Goal: Information Seeking & Learning: Learn about a topic

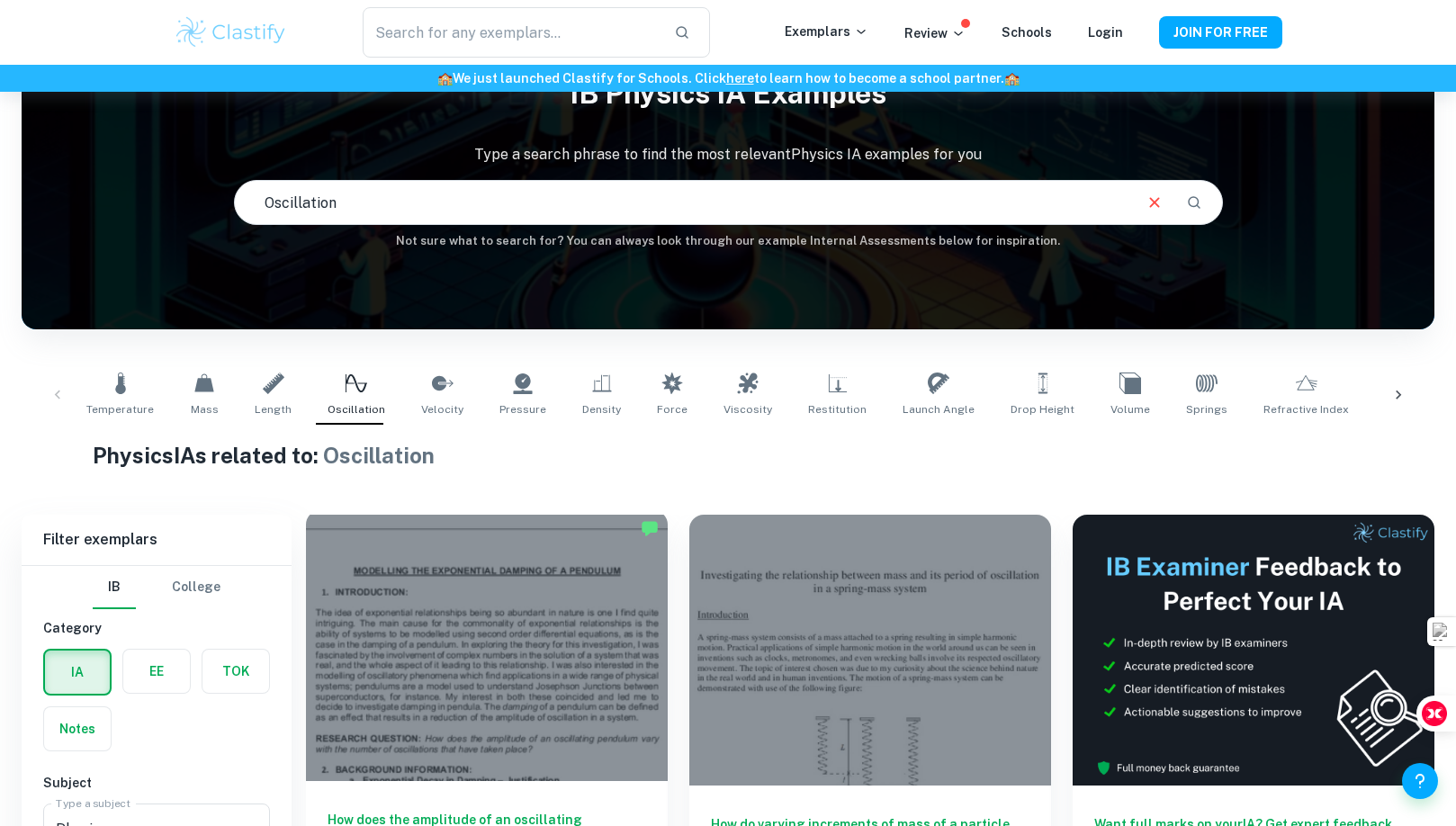
scroll to position [452, 0]
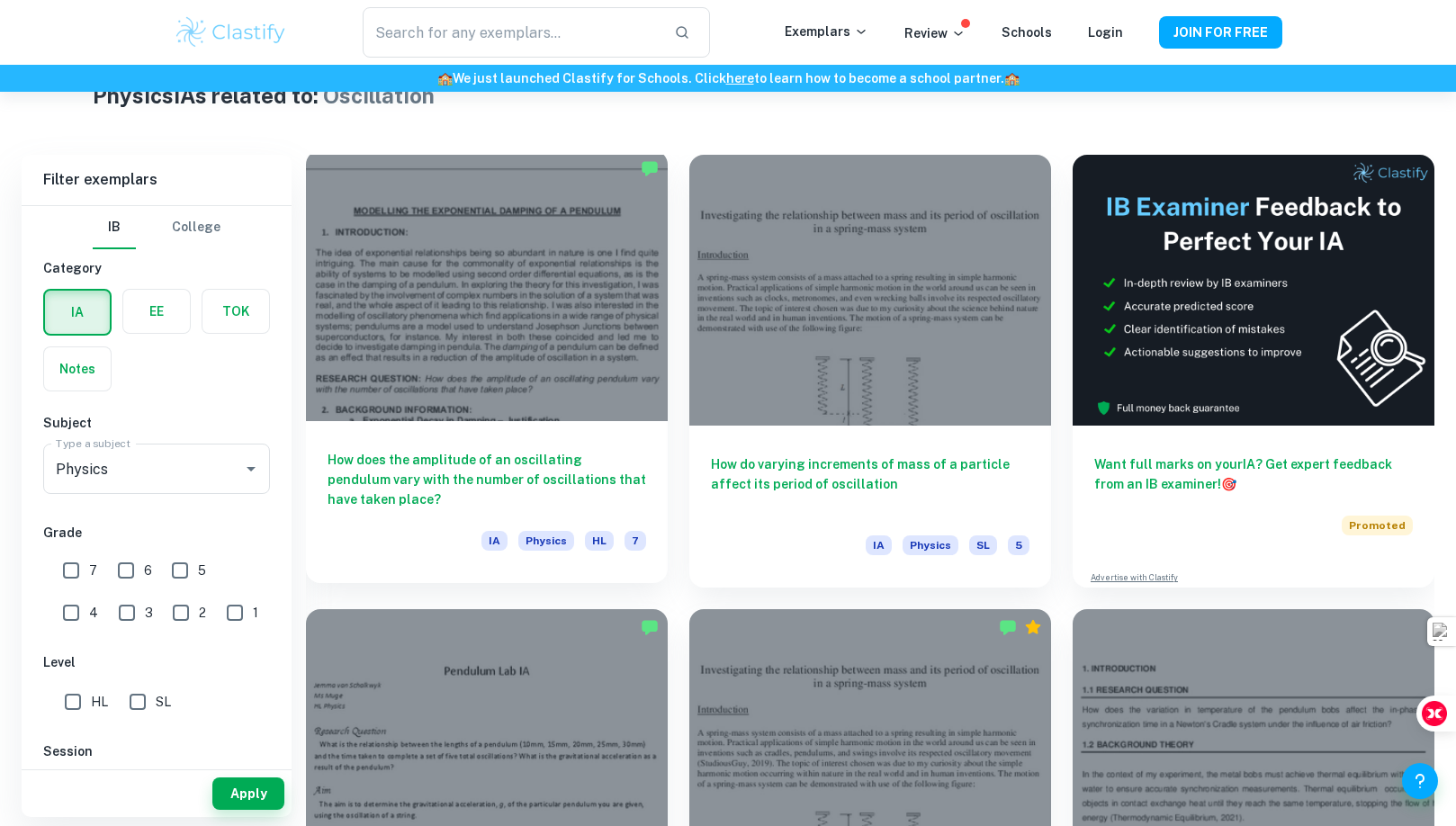
click at [422, 508] on h6 "How does the amplitude of an oscillating pendulum vary with the number of oscil…" at bounding box center [486, 479] width 318 height 59
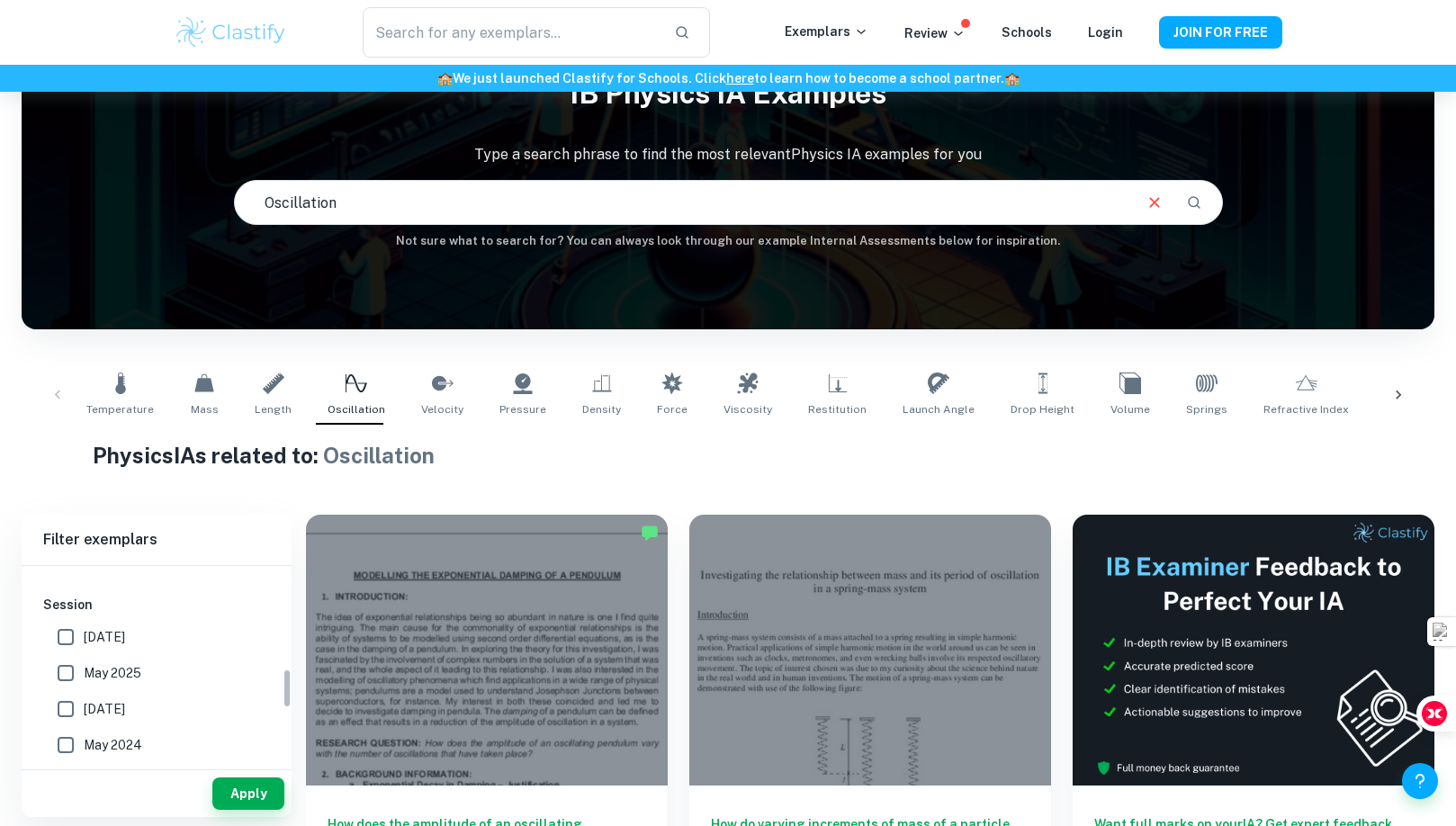
scroll to position [450, 0]
click at [104, 726] on span "May 2025" at bounding box center [112, 730] width 57 height 20
click at [57, 643] on input "May 2025" at bounding box center [65, 640] width 36 height 36
checkbox input "true"
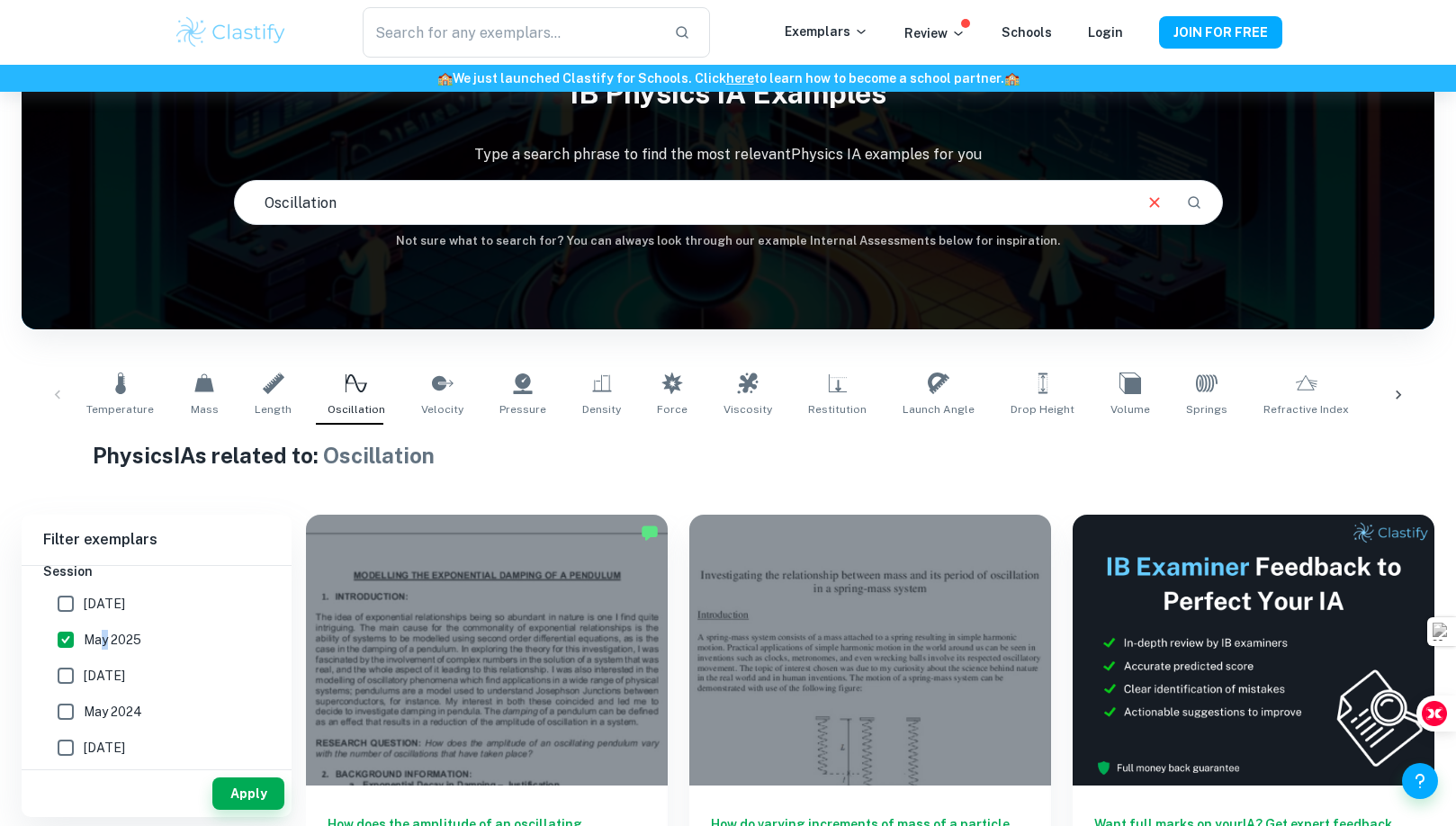
click at [64, 612] on input "May 2026" at bounding box center [65, 603] width 36 height 36
checkbox input "true"
click at [242, 802] on button "Apply" at bounding box center [248, 794] width 72 height 33
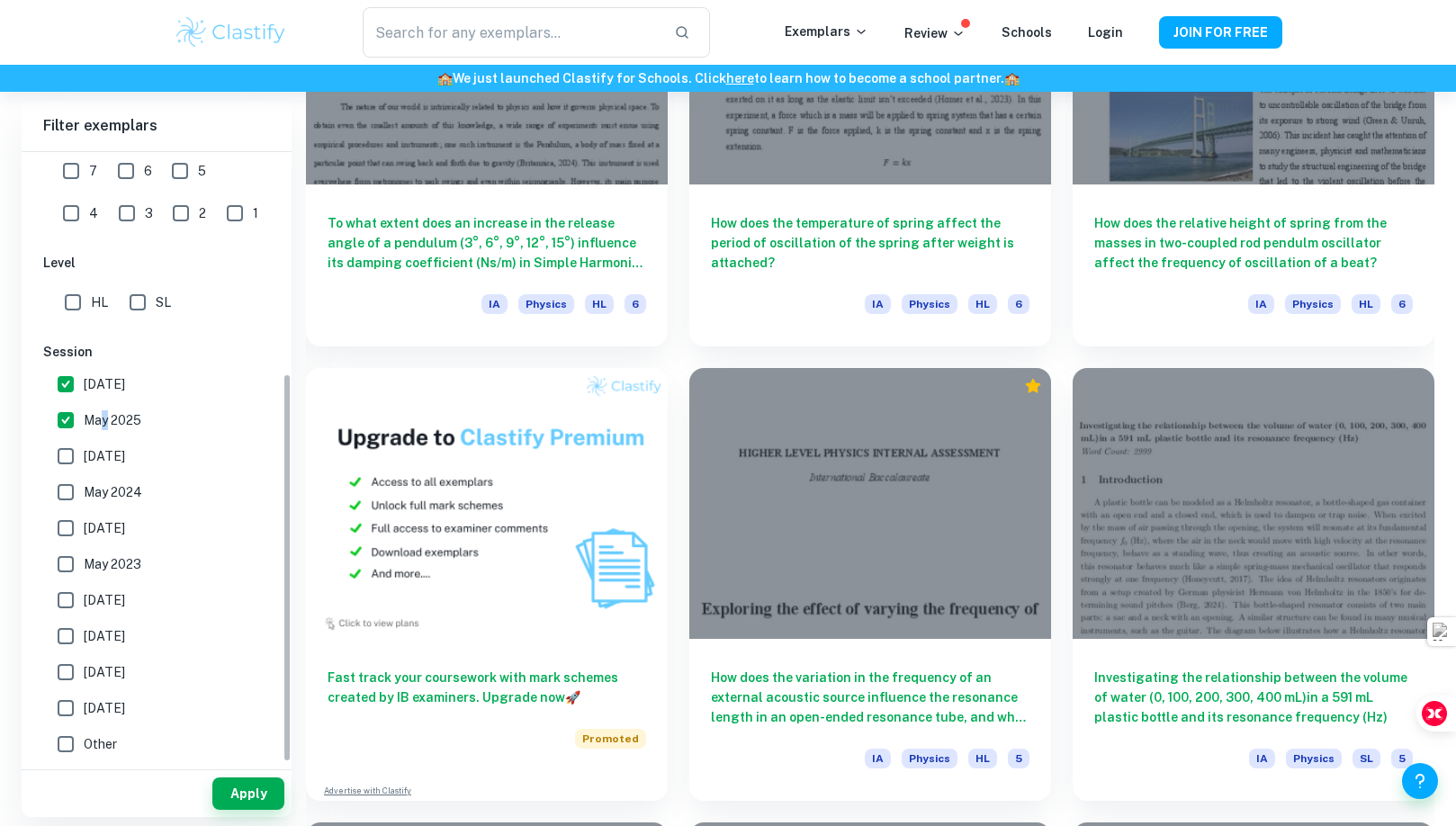
scroll to position [1172, 0]
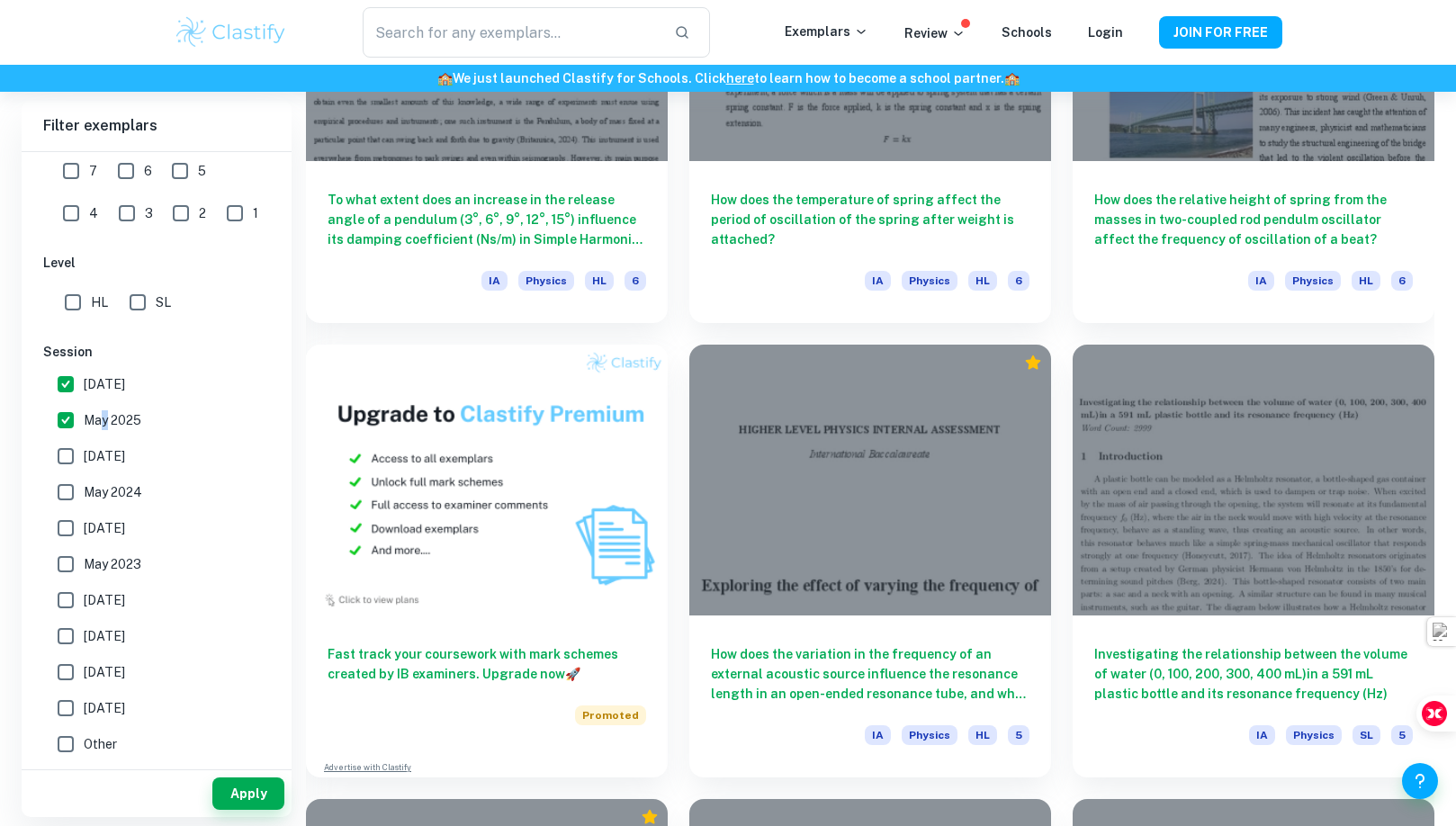
click at [83, 174] on input "7" at bounding box center [70, 171] width 36 height 36
checkbox input "true"
click at [279, 784] on button "Apply" at bounding box center [248, 794] width 72 height 33
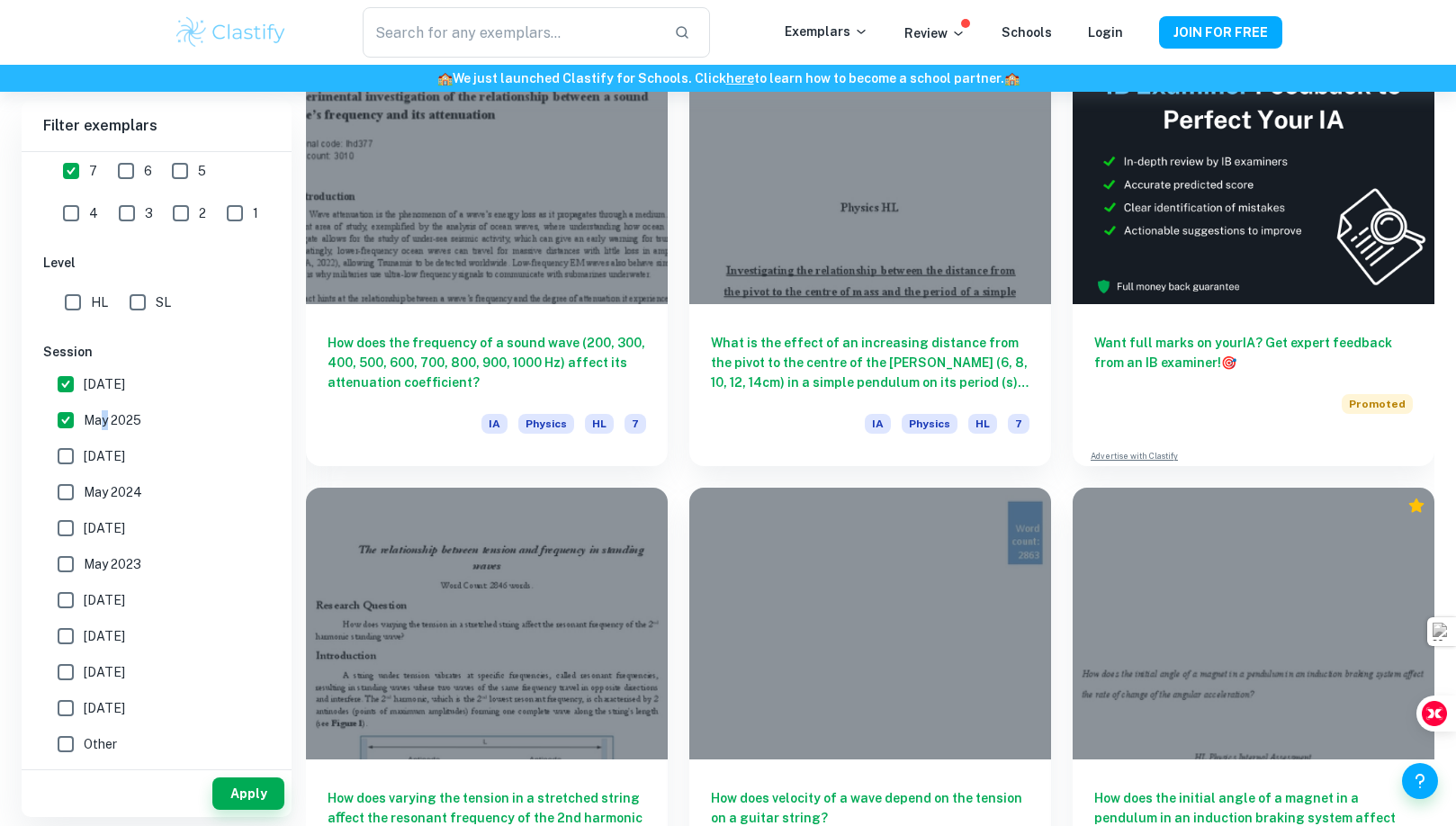
scroll to position [346, 0]
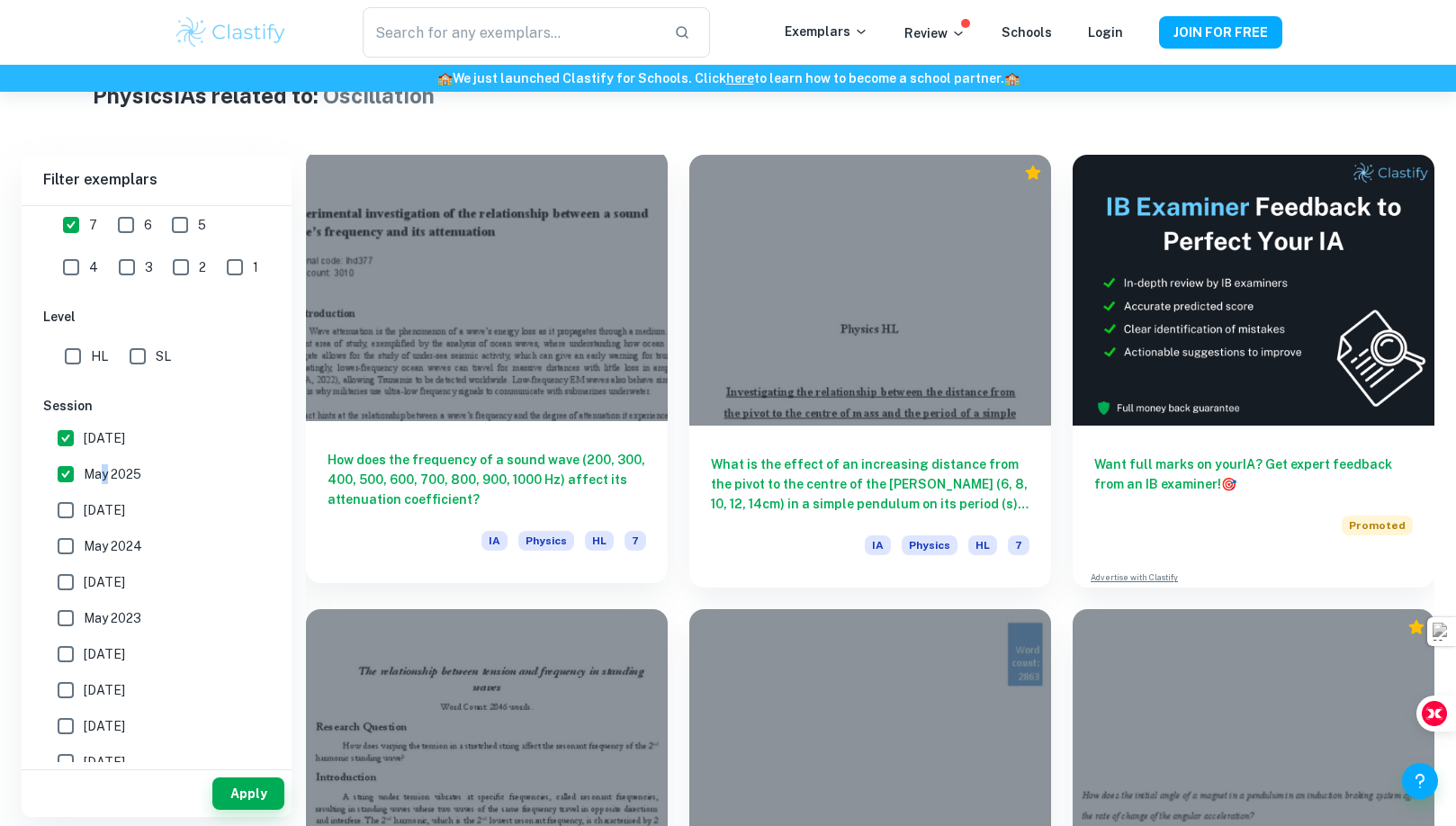
click at [465, 469] on h6 "How does the frequency of a sound wave (200, 300, 400, 500, 600, 700, 800, 900,…" at bounding box center [486, 479] width 318 height 59
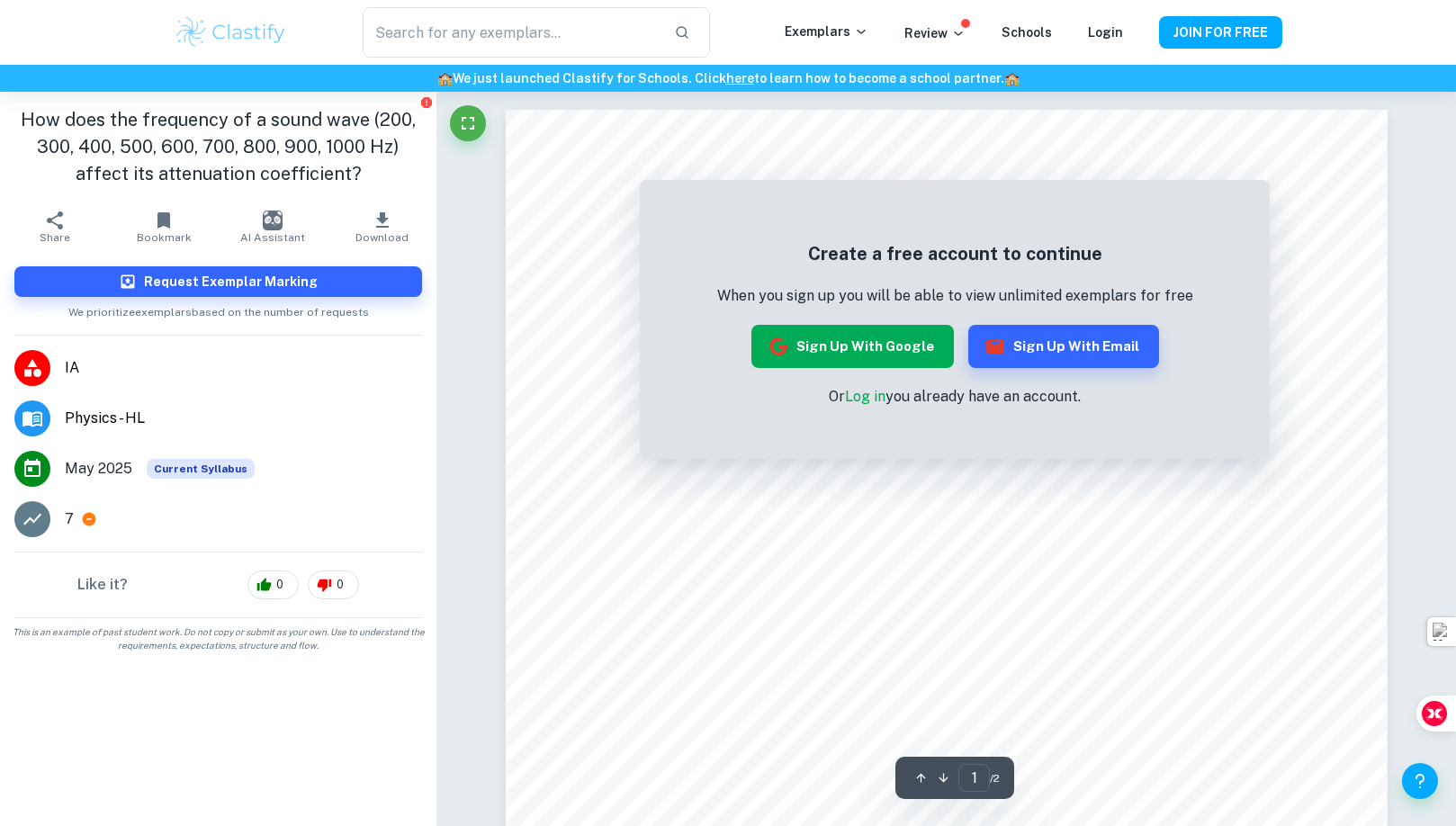
click at [854, 329] on button "Sign up with Google" at bounding box center [853, 346] width 203 height 43
click at [54, 645] on span "This is an example of past student work. Do not copy or submit as your own. Use…" at bounding box center [218, 640] width 422 height 27
